Goal: Task Accomplishment & Management: Use online tool/utility

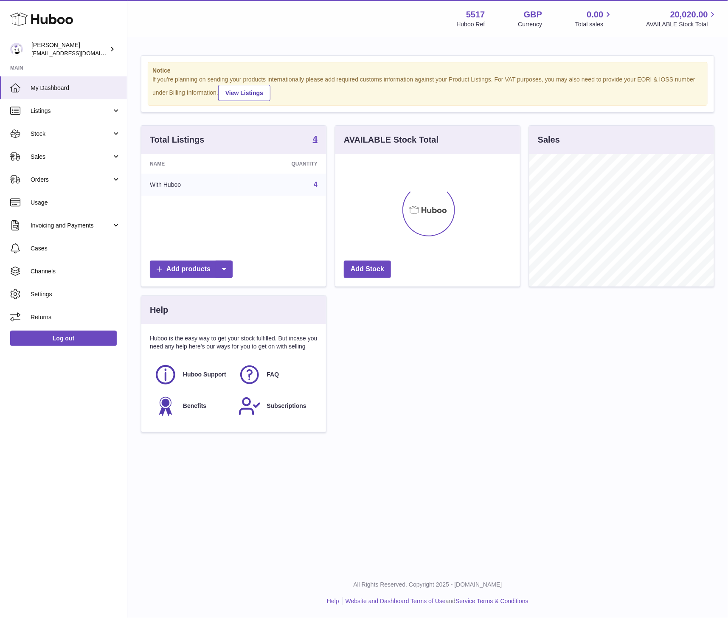
scroll to position [424194, 424142]
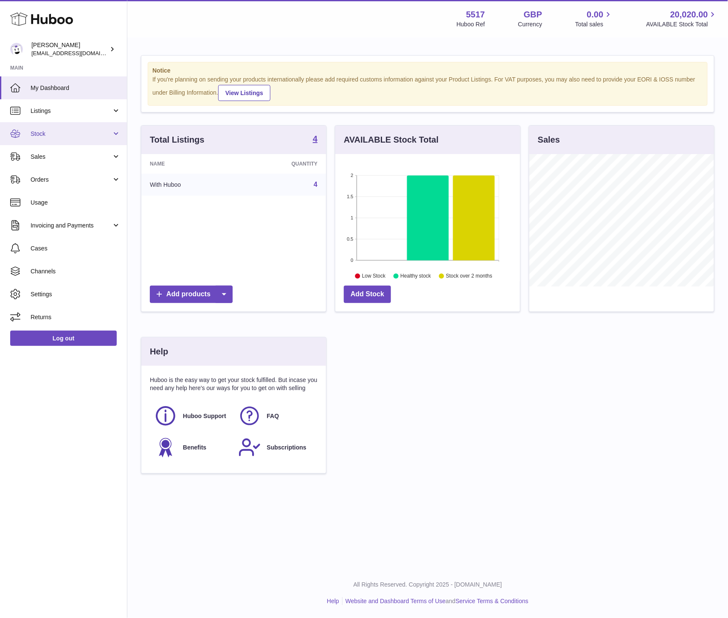
click at [45, 143] on link "Stock" at bounding box center [63, 133] width 127 height 23
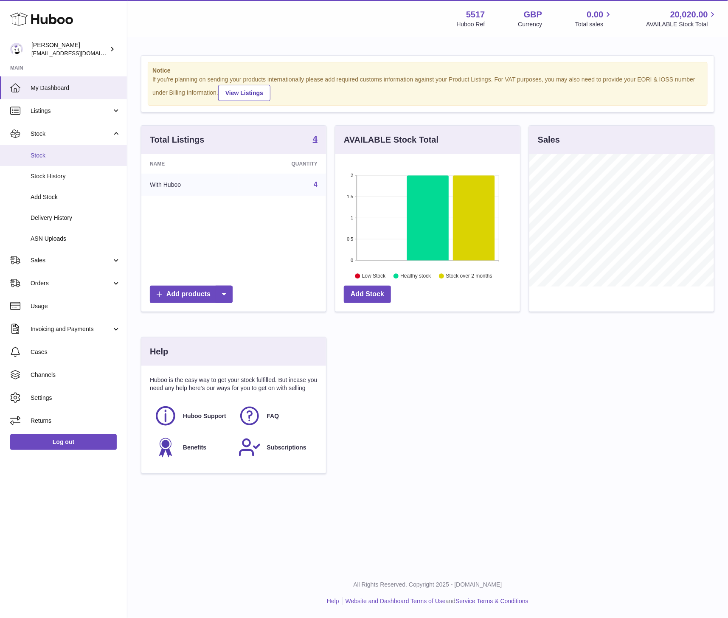
click at [41, 156] on span "Stock" at bounding box center [76, 155] width 90 height 8
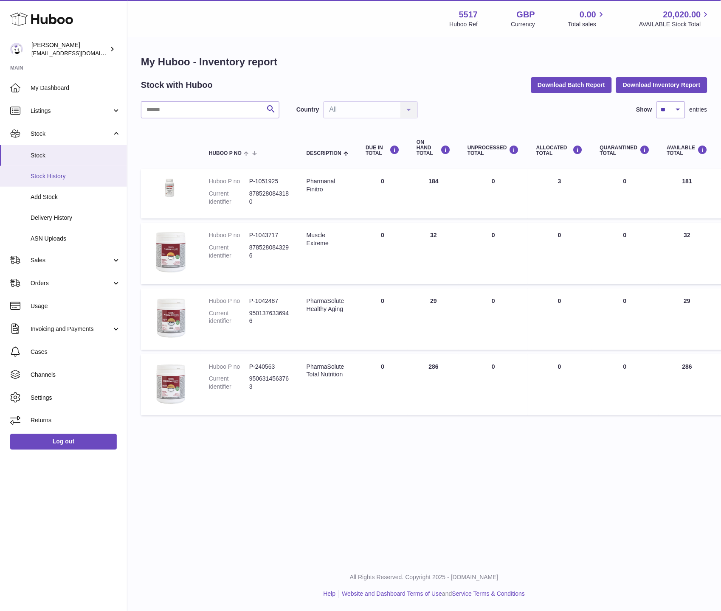
click at [40, 174] on span "Stock History" at bounding box center [76, 176] width 90 height 8
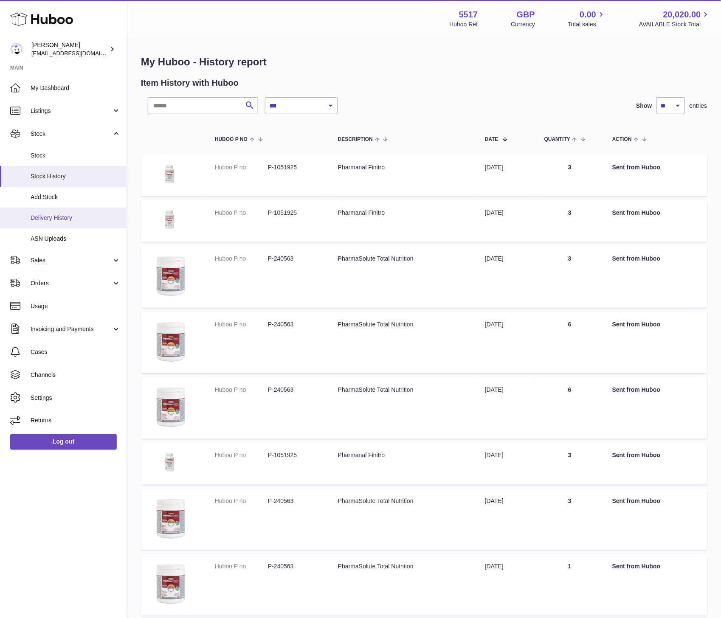
click at [44, 219] on span "Delivery History" at bounding box center [76, 218] width 90 height 8
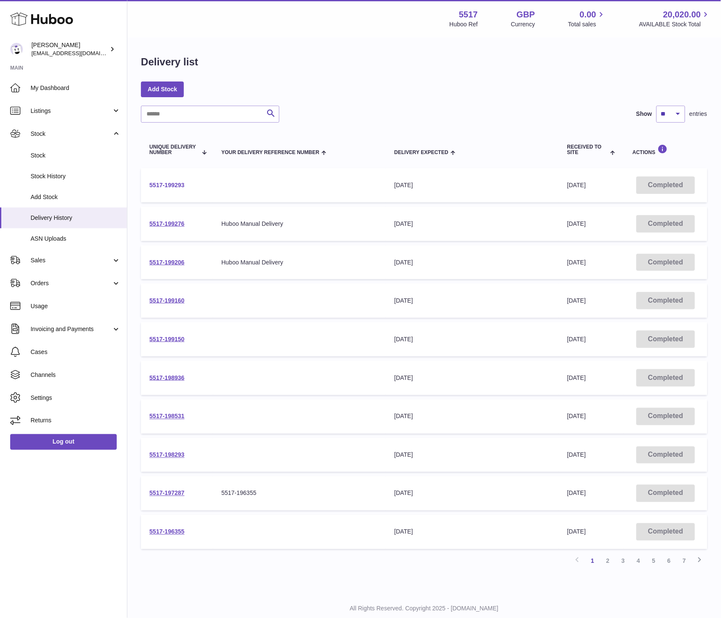
click at [159, 185] on link "5517-199293" at bounding box center [166, 185] width 35 height 7
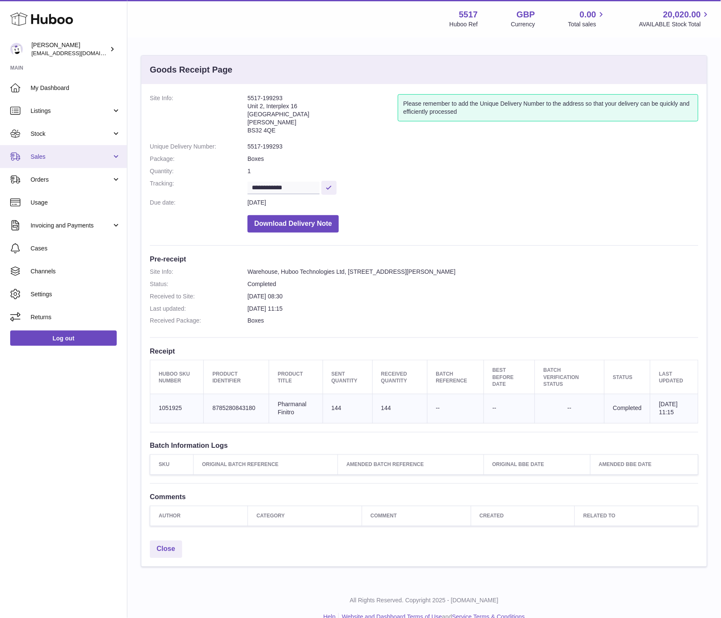
click at [32, 162] on link "Sales" at bounding box center [63, 156] width 127 height 23
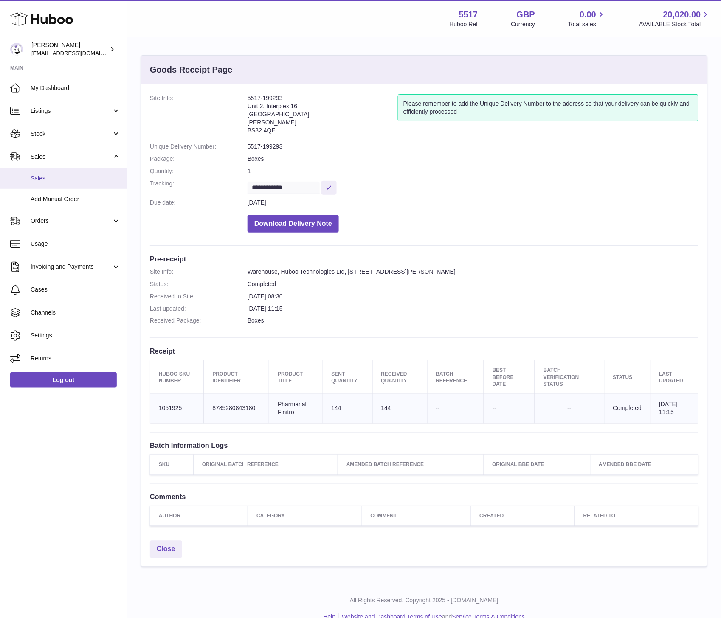
click at [34, 180] on span "Sales" at bounding box center [76, 178] width 90 height 8
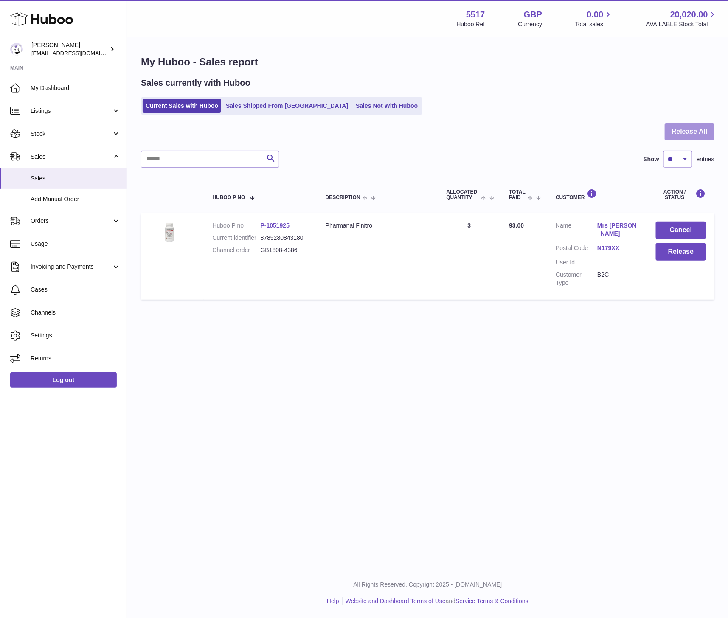
click at [711, 130] on button "Release All" at bounding box center [689, 131] width 50 height 17
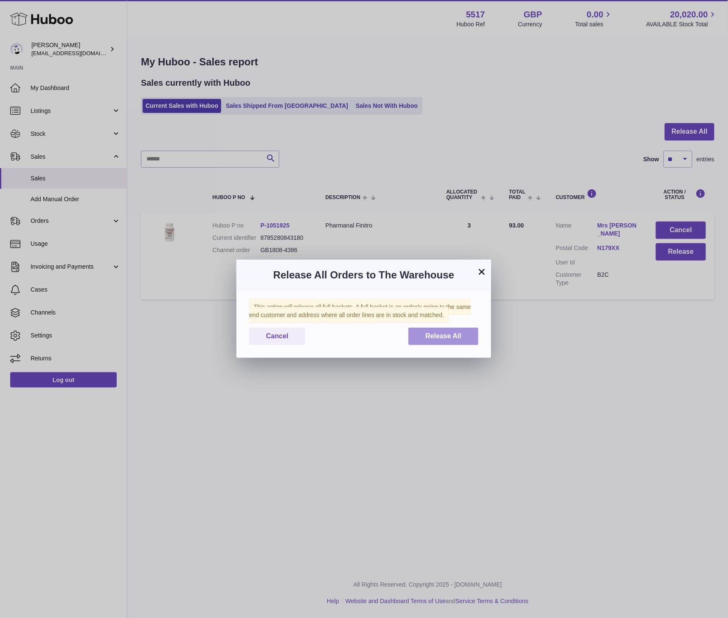
click at [443, 339] on span "Release All" at bounding box center [443, 335] width 36 height 7
